Goal: Transaction & Acquisition: Obtain resource

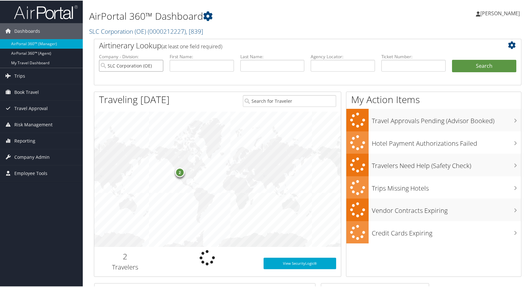
click at [156, 66] on input "SLC Corporation (OE)" at bounding box center [131, 65] width 64 height 12
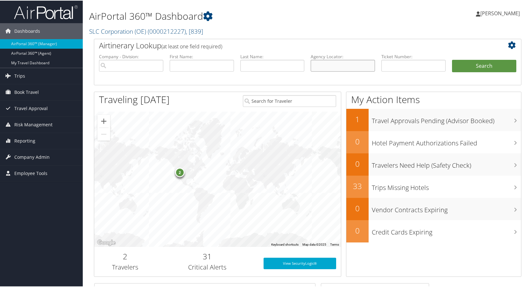
click at [325, 64] on input "text" at bounding box center [343, 65] width 64 height 12
type input "d6z19t"
click at [466, 64] on button "Search" at bounding box center [484, 65] width 64 height 13
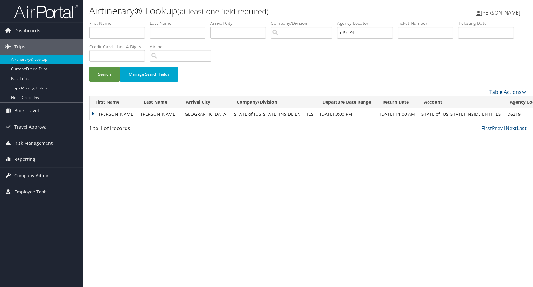
click at [93, 113] on td "[PERSON_NAME]" at bounding box center [114, 114] width 48 height 11
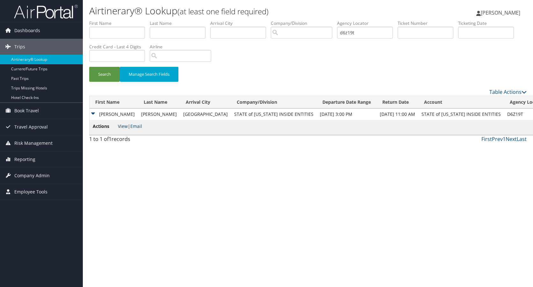
click at [125, 128] on link "View" at bounding box center [123, 126] width 10 height 6
click at [27, 160] on span "Reporting" at bounding box center [24, 160] width 21 height 16
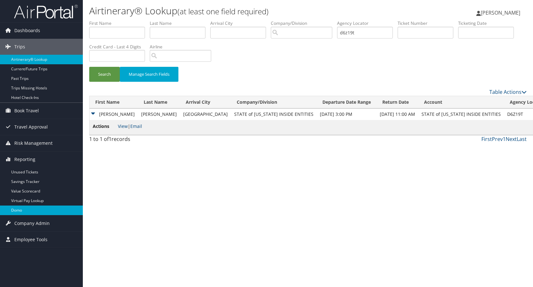
click at [24, 208] on link "Domo" at bounding box center [41, 211] width 83 height 10
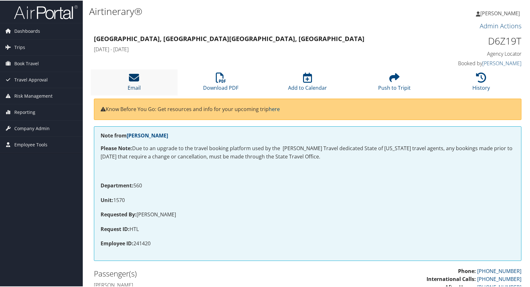
click at [133, 78] on icon at bounding box center [134, 77] width 10 height 10
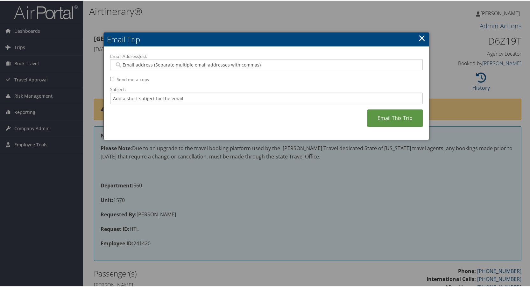
paste input "jthomason@utah.gov"
type input "jthomason@utah.gov"
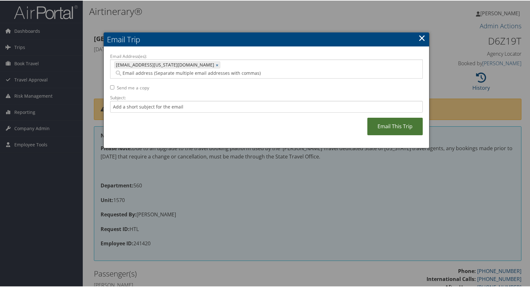
click at [394, 117] on link "Email This Trip" at bounding box center [395, 126] width 55 height 18
